Goal: Task Accomplishment & Management: Manage account settings

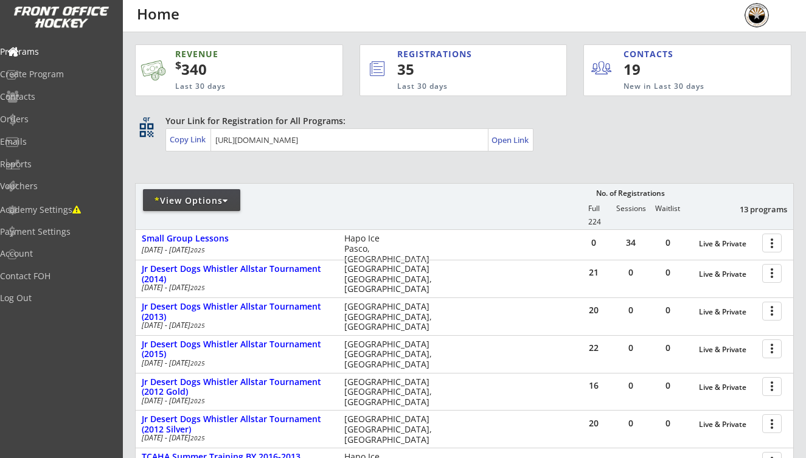
scroll to position [159, 0]
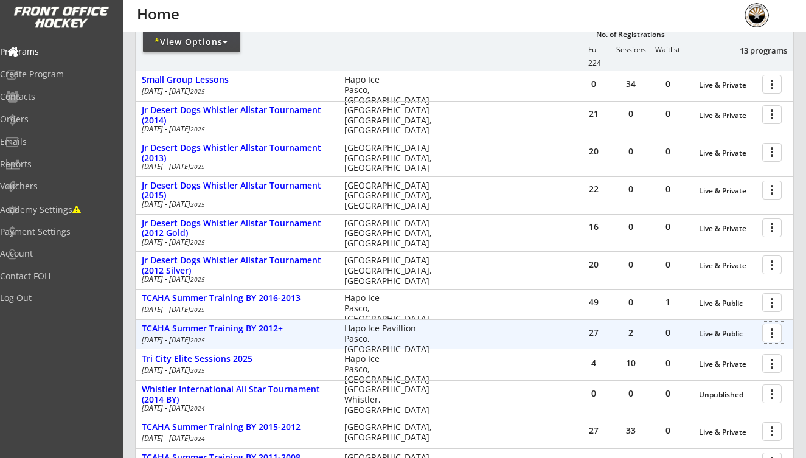
click at [774, 331] on div at bounding box center [774, 332] width 21 height 21
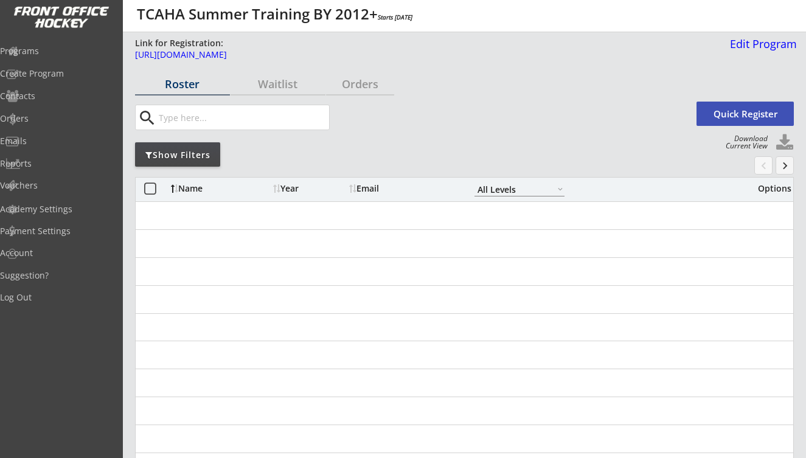
select select ""All Levels""
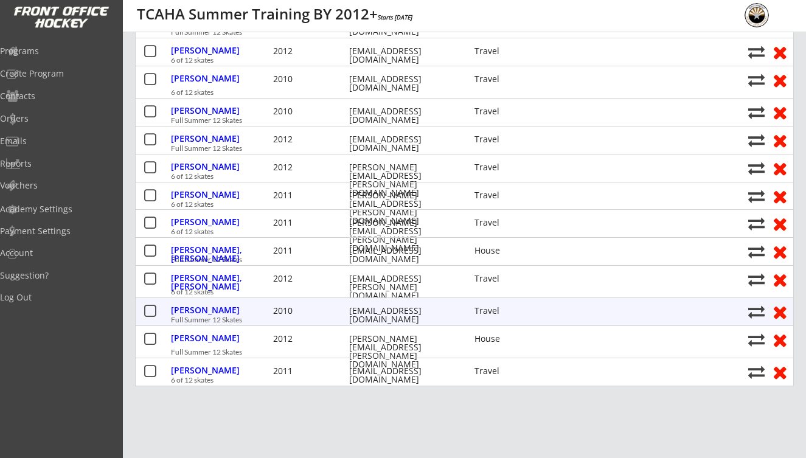
scroll to position [387, 0]
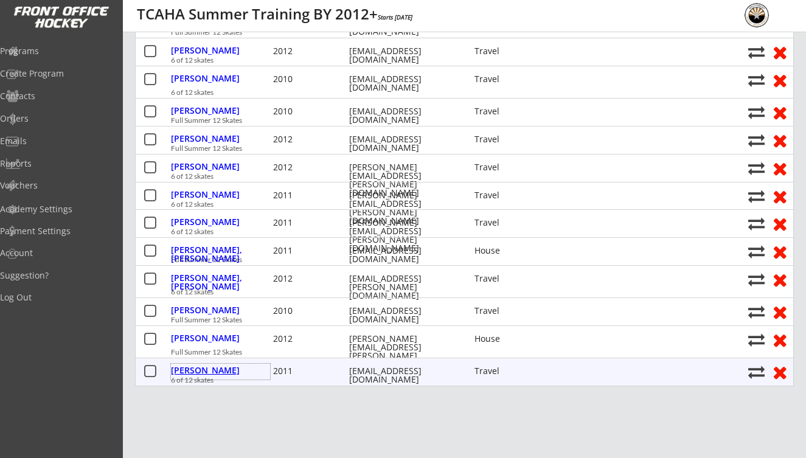
click at [214, 371] on div "Oliver, Austin" at bounding box center [220, 370] width 99 height 9
select select ""Travel ""
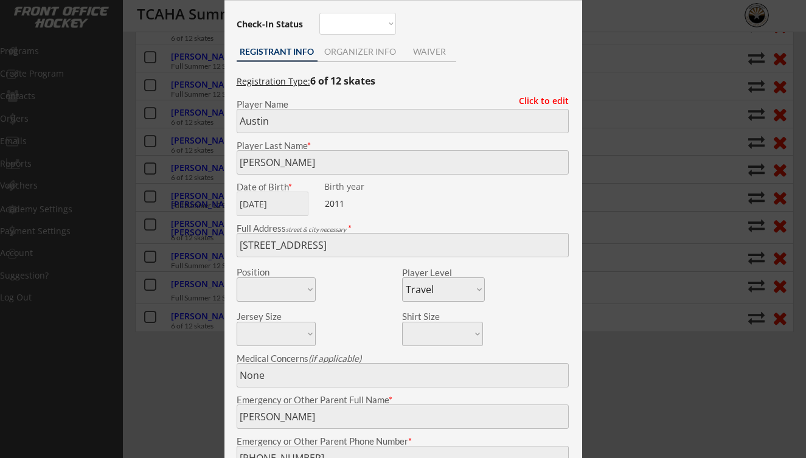
scroll to position [441, 0]
click at [357, 47] on div "ORGANIZER INFO" at bounding box center [361, 51] width 86 height 9
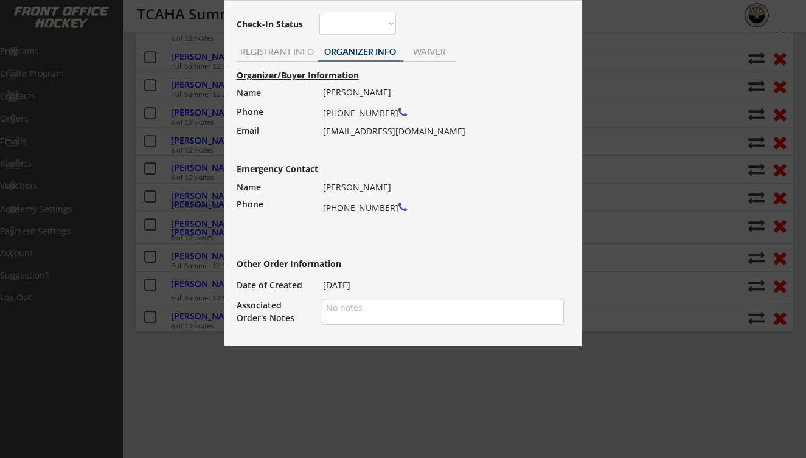
click at [364, 131] on div "Amy Oliver (509) 944-6522 olivera0708@yahoo.com" at bounding box center [439, 112] width 233 height 56
drag, startPoint x: 423, startPoint y: 132, endPoint x: 324, endPoint y: 134, distance: 99.8
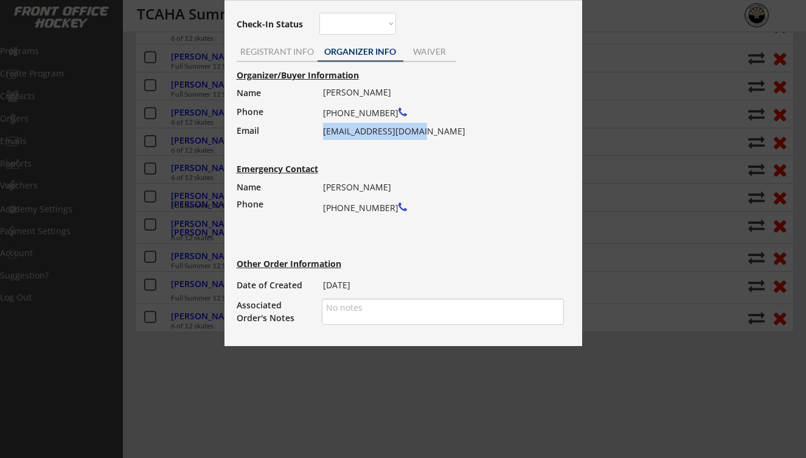
click at [324, 134] on div "Amy Oliver (509) 944-6522 olivera0708@yahoo.com" at bounding box center [439, 112] width 233 height 56
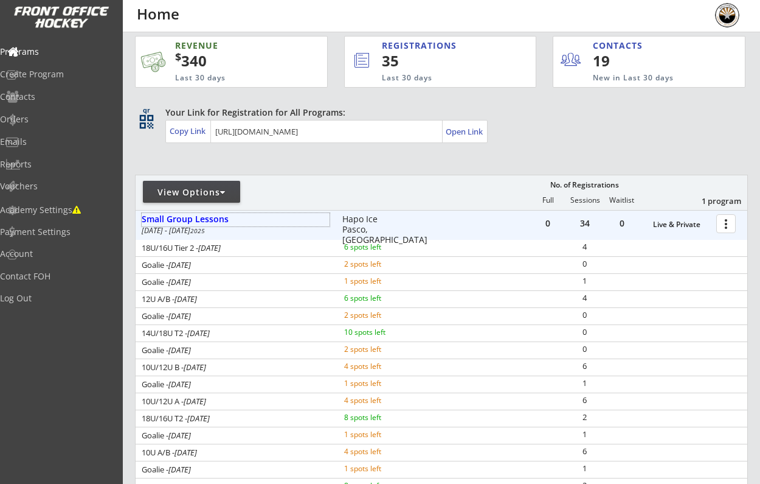
scroll to position [10, 0]
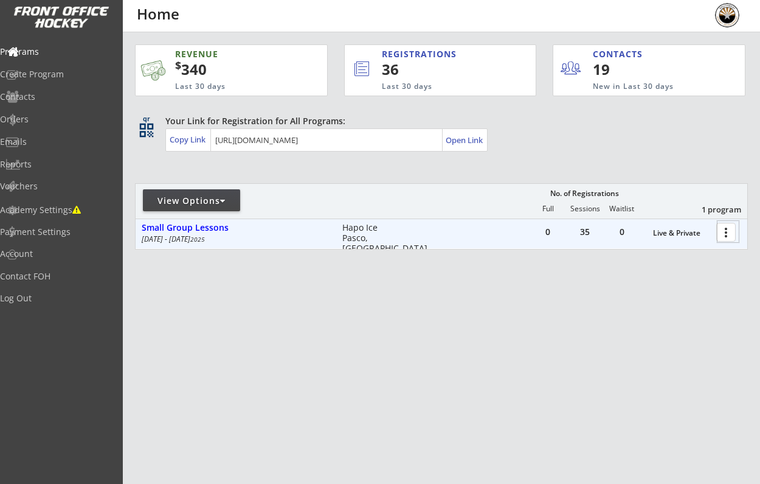
click at [722, 229] on div at bounding box center [728, 231] width 21 height 21
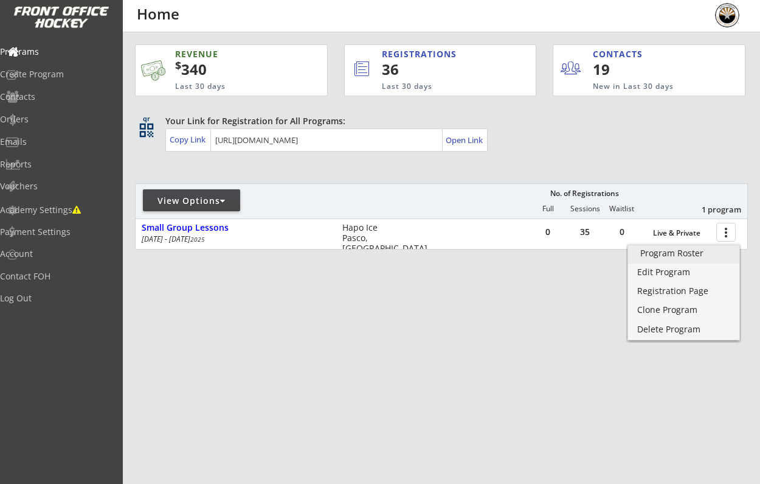
click at [694, 253] on div "Program Roster" at bounding box center [684, 253] width 87 height 9
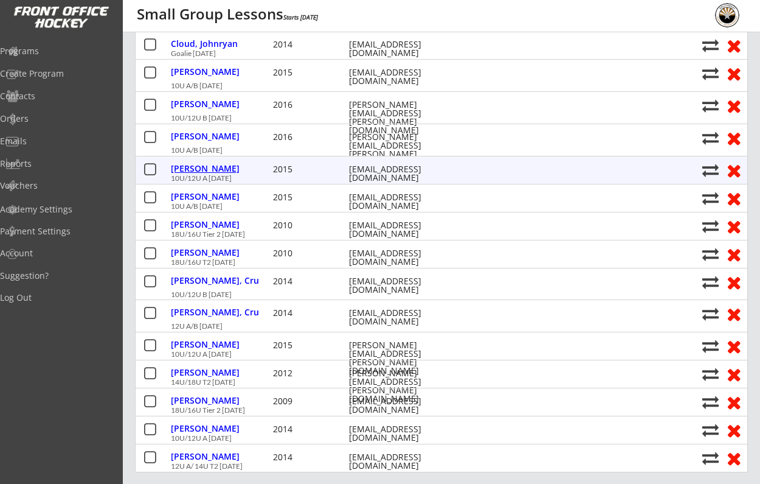
scroll to position [329, 0]
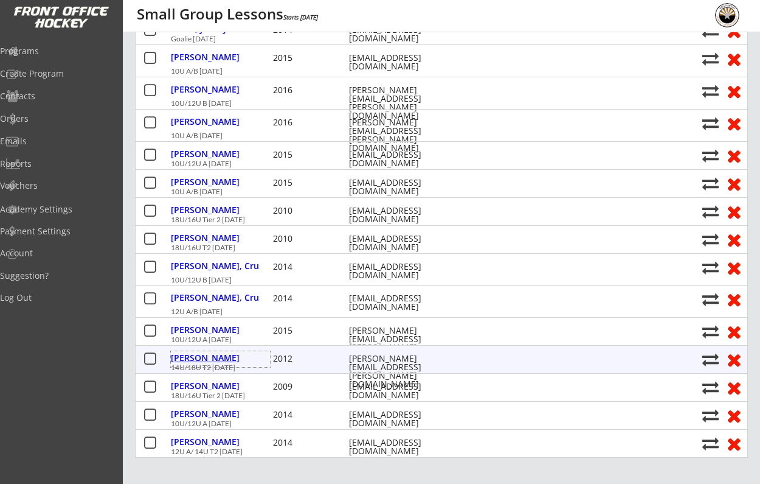
click at [225, 357] on div "[PERSON_NAME]" at bounding box center [220, 357] width 99 height 9
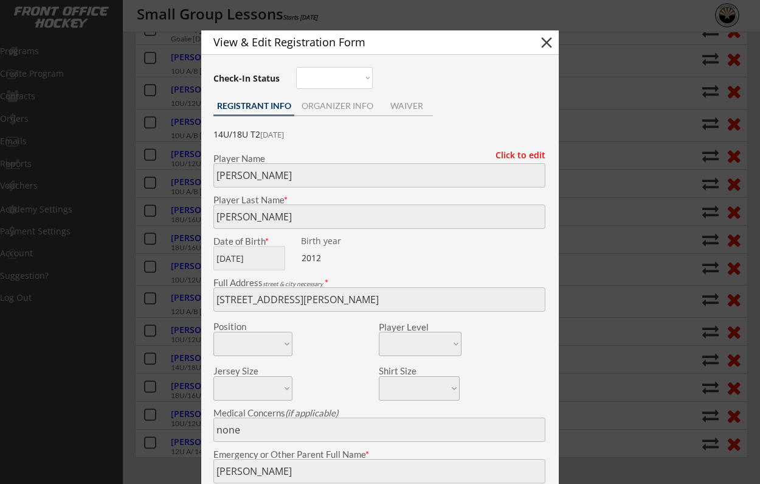
click at [184, 341] on div at bounding box center [380, 242] width 760 height 484
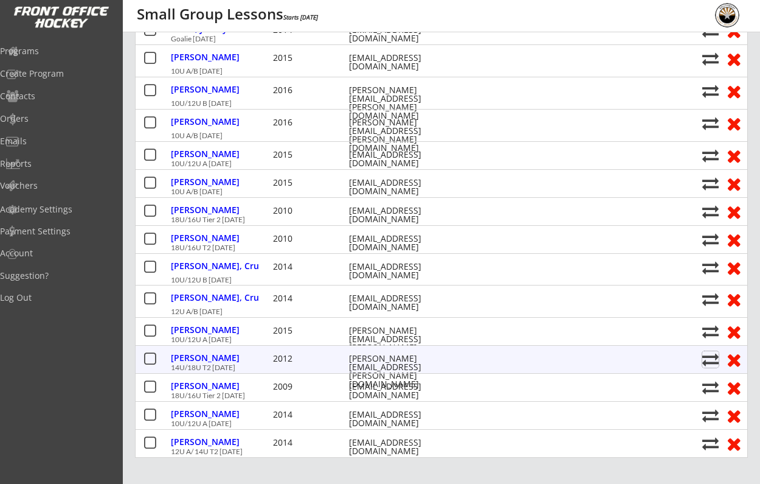
click at [707, 358] on button at bounding box center [711, 359] width 16 height 16
select select ""1348695171700984260__LOOKUP__1755295575614x607782440299659300""
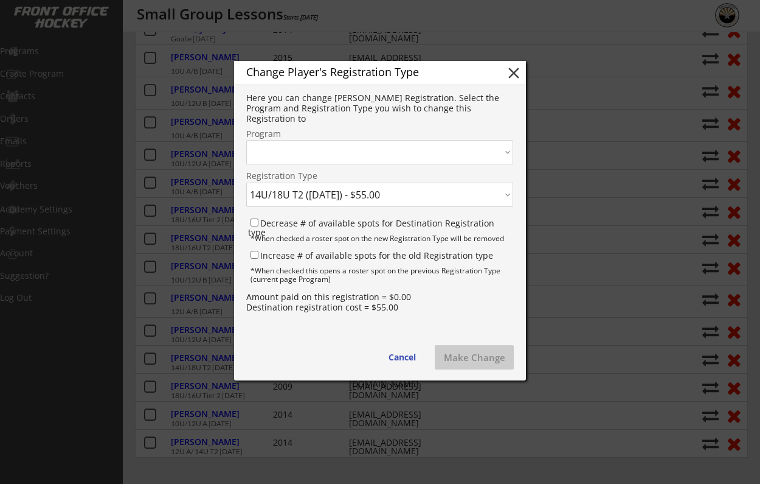
select select ""1348695171700984260__LOOKUP__1755294602063x831497946147061800""
select select ""1348695171700984260__LOOKUP__1755295771831x936331144993964000""
click at [460, 224] on label "Decrease # of available spots for Destination Registration type" at bounding box center [371, 227] width 246 height 21
click at [259, 224] on input "Decrease # of available spots for Destination Registration type" at bounding box center [255, 222] width 8 height 8
checkbox input "true"
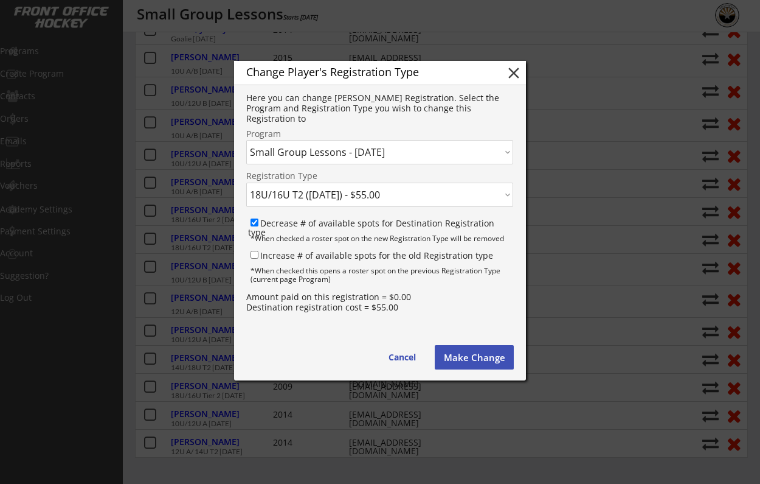
click at [452, 254] on label "Increase # of available spots for the old Registration type" at bounding box center [376, 255] width 233 height 12
click at [259, 254] on input "Increase # of available spots for the old Registration type" at bounding box center [255, 255] width 8 height 8
checkbox input "true"
click at [465, 352] on button "Make Change" at bounding box center [474, 357] width 79 height 24
click at [475, 358] on button "Make Change" at bounding box center [474, 357] width 79 height 24
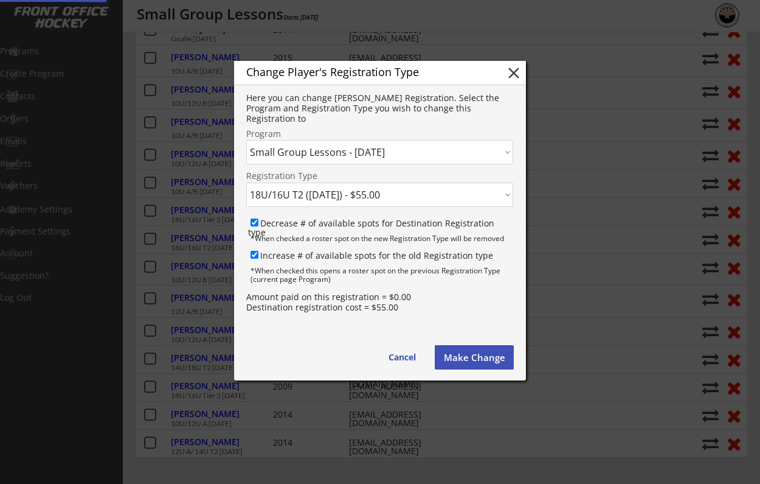
click at [471, 350] on button "Make Change" at bounding box center [474, 357] width 79 height 24
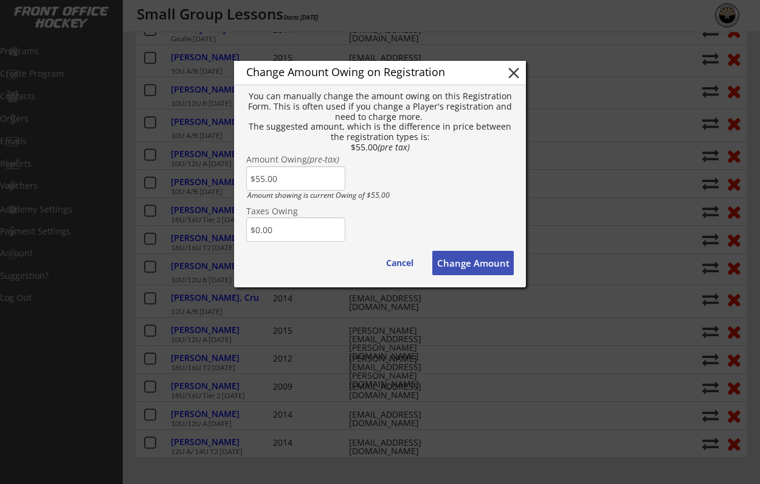
click at [451, 263] on button "Change Amount" at bounding box center [474, 263] width 82 height 24
type input "$0.00"
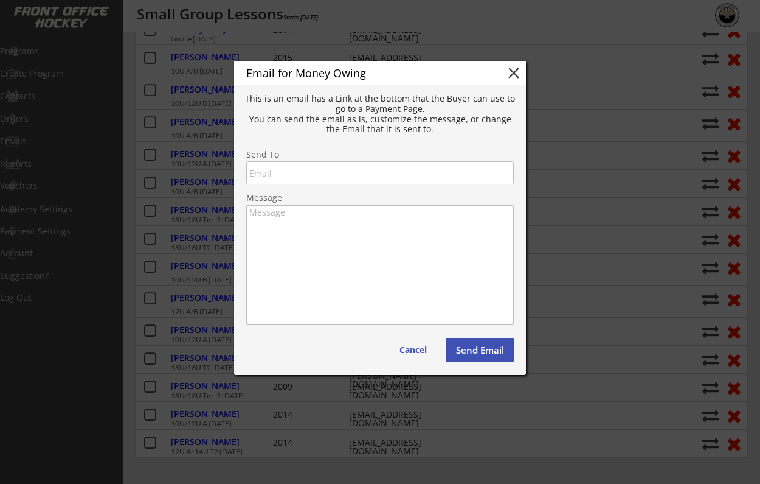
type textarea "Hello Evan, There is some money owing on your account from your Order with Sout…"
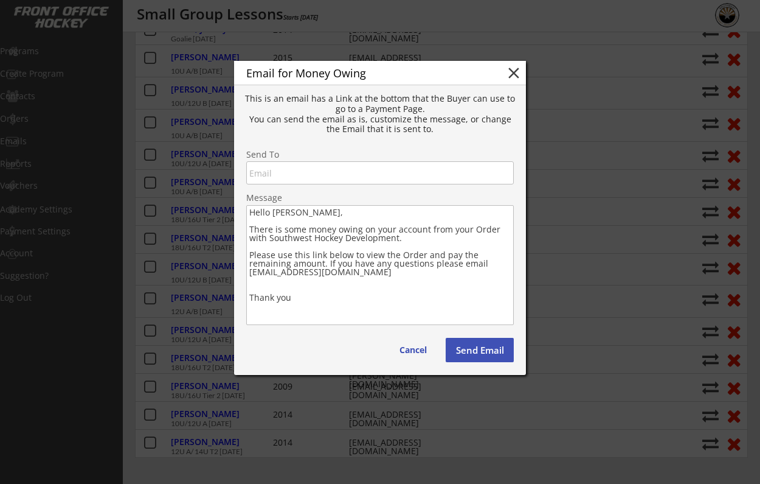
type input "[PERSON_NAME][EMAIL_ADDRESS][PERSON_NAME][DOMAIN_NAME]"
click at [455, 281] on textarea "Hello Evan, There is some money owing on your account from your Order with Sout…" at bounding box center [380, 265] width 268 height 120
click at [419, 346] on button "Cancel" at bounding box center [414, 350] width 52 height 24
type textarea "Hello , There is some money owing on your account from your Order with . Please…"
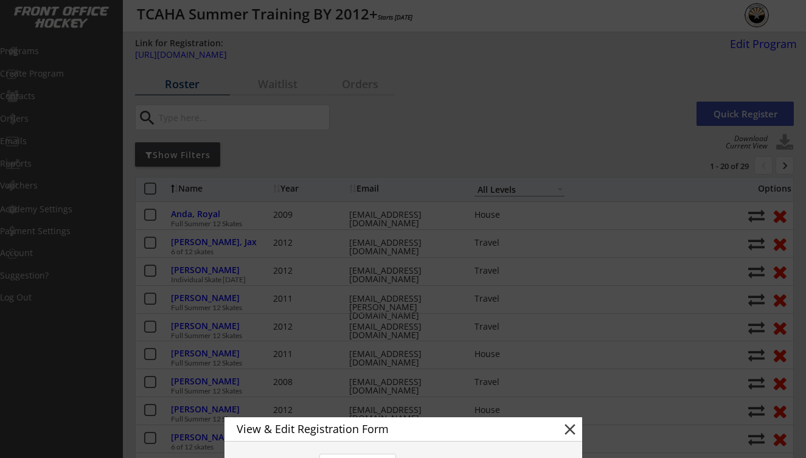
select select ""All Levels""
